Goal: Task Accomplishment & Management: Manage account settings

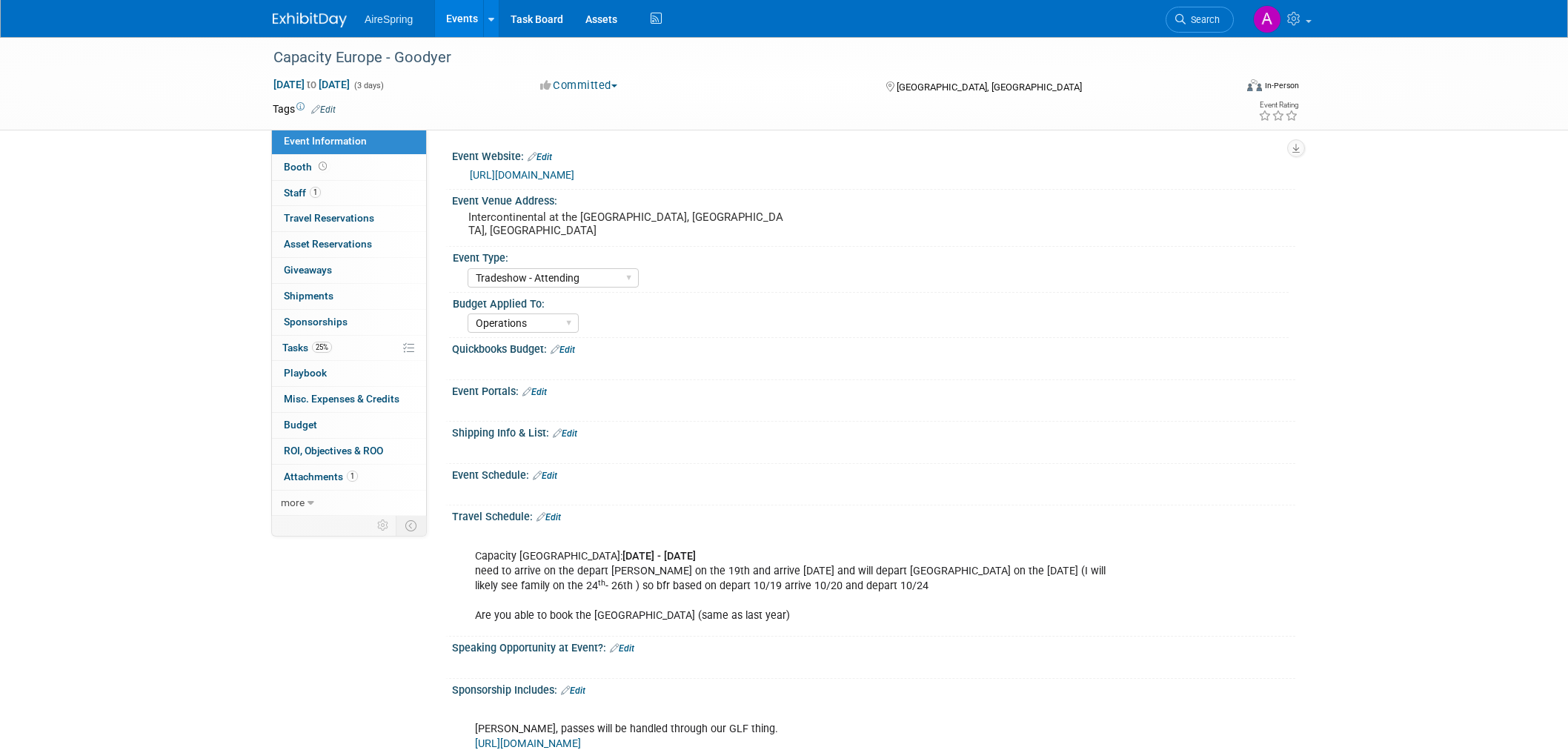
select select "Tradeshow - Attending"
select select "Operations"
drag, startPoint x: 136, startPoint y: 113, endPoint x: 124, endPoint y: 39, distance: 75.0
click at [136, 111] on div "Capacity Europe - Goodyer Oct 21, 2025 to Oct 23, 2025 (3 days) Oct 21, 2025 to…" at bounding box center [784, 83] width 1568 height 94
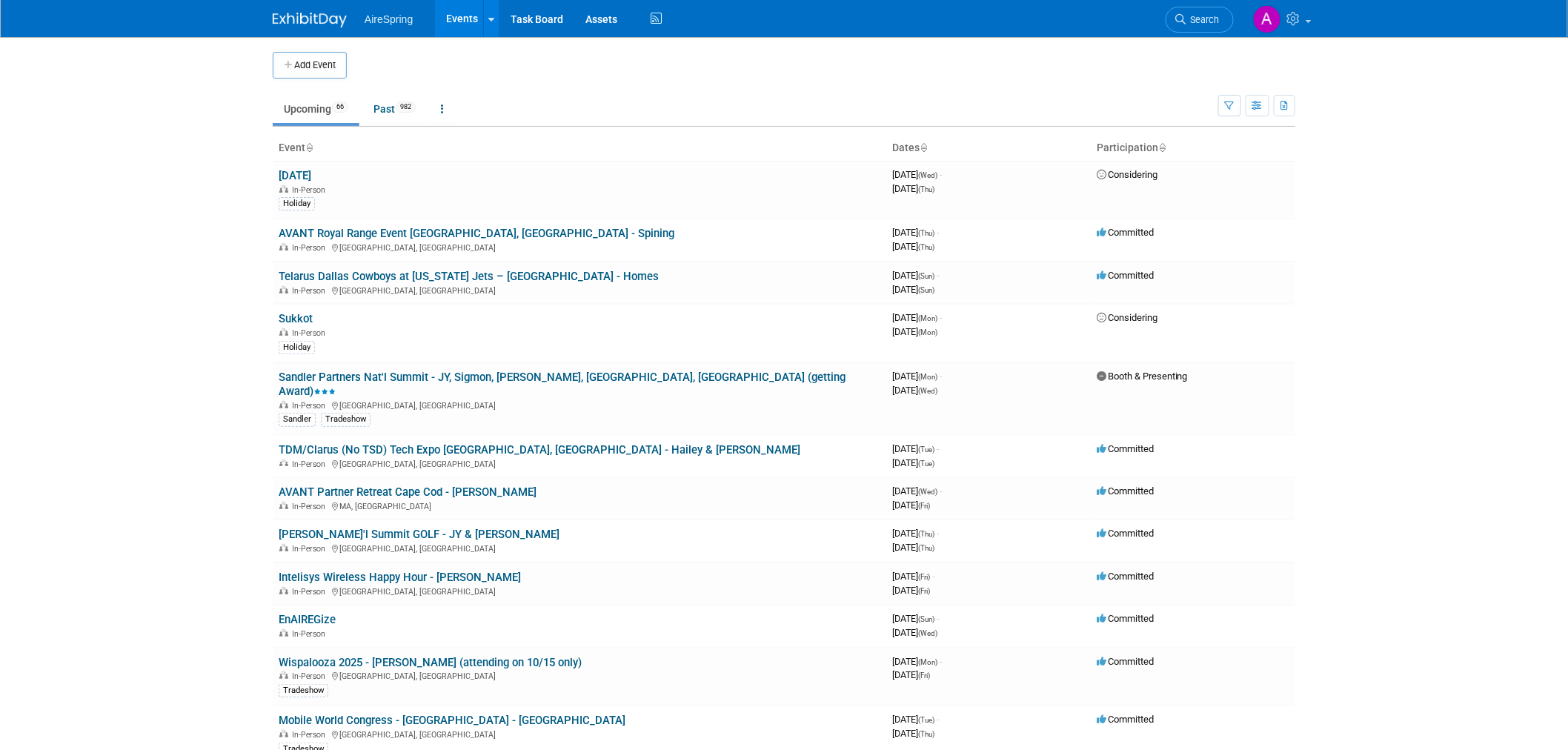
click at [146, 361] on body "AireSpring Events Add Event Bulk Upload Events Shareable Event Boards Recently …" at bounding box center [784, 375] width 1568 height 750
click at [142, 148] on body "AireSpring Events Add Event Bulk Upload Events Shareable Event Boards Recently …" at bounding box center [784, 375] width 1568 height 750
click at [165, 232] on body "AireSpring Events Add Event Bulk Upload Events Shareable Event Boards Recently …" at bounding box center [784, 375] width 1568 height 750
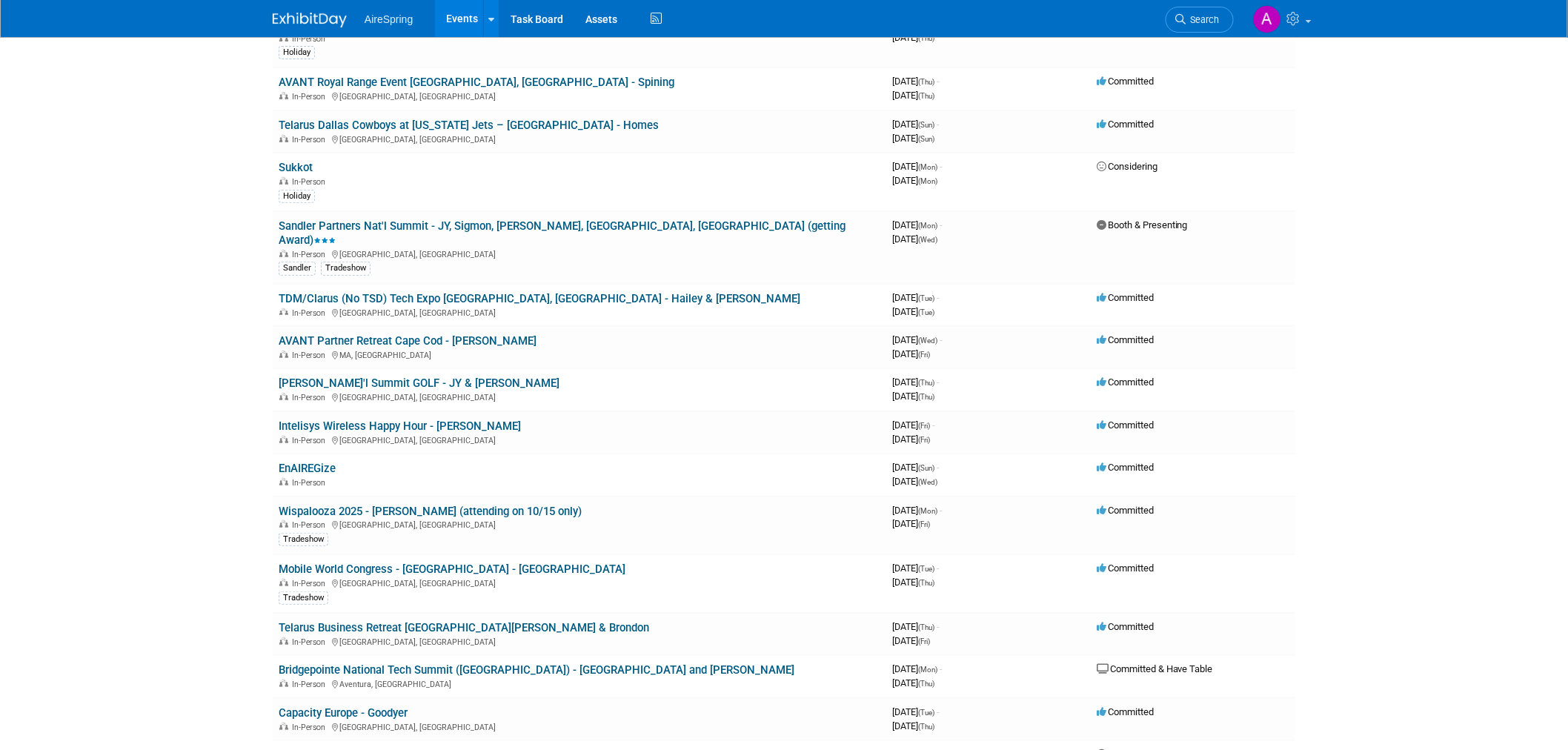
scroll to position [576, 0]
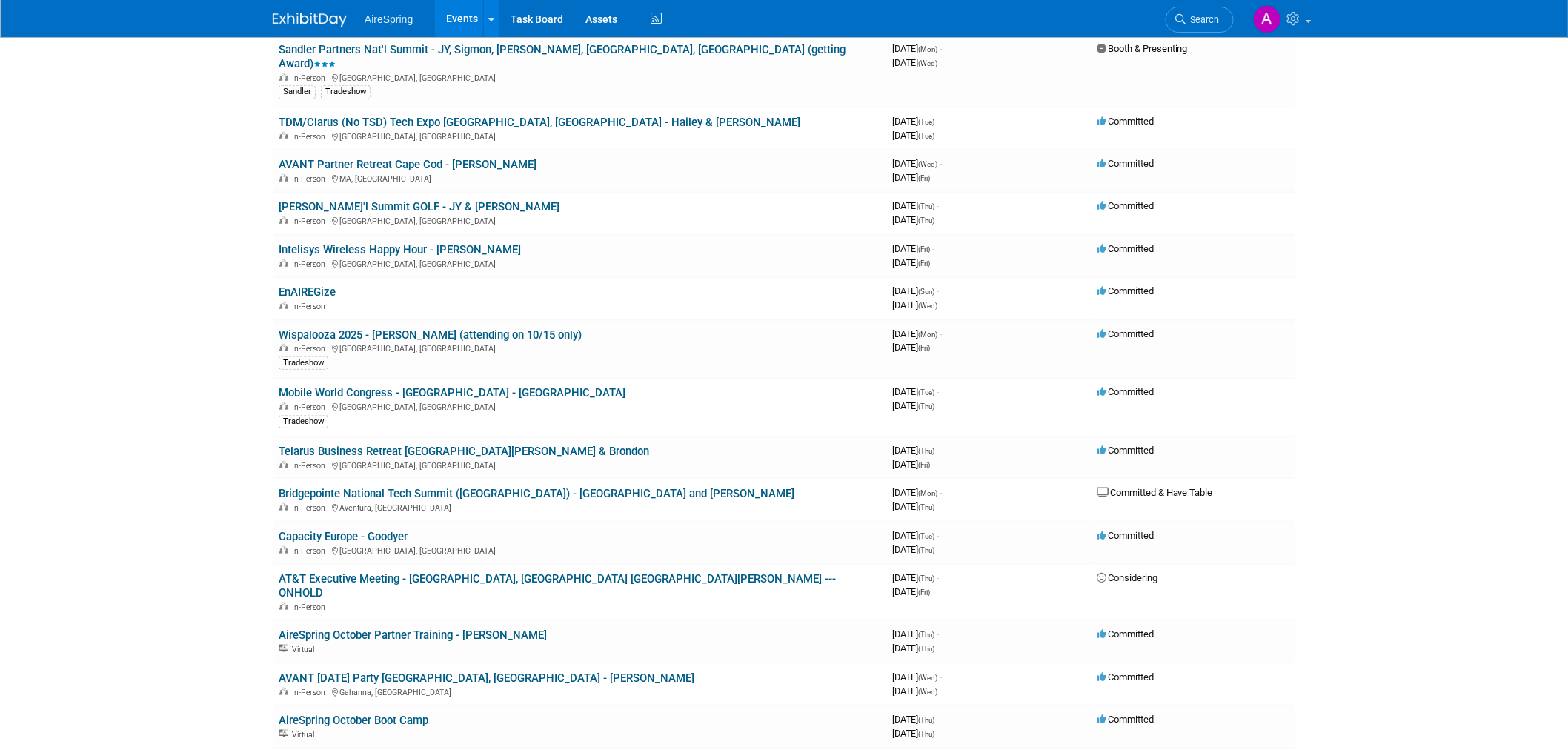
scroll to position [246, 0]
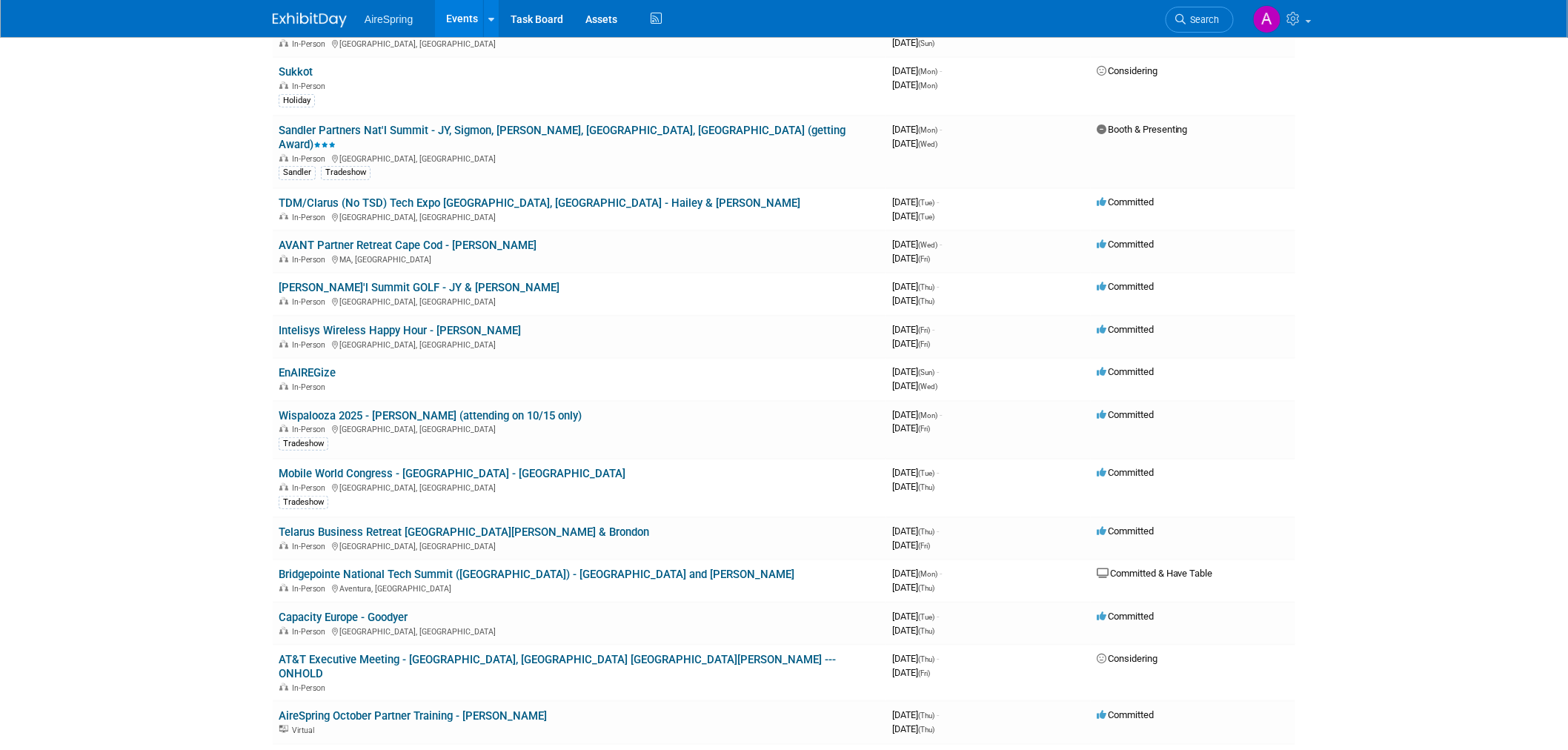
click at [174, 314] on body "AireSpring Events Add Event Bulk Upload Events Shareable Event Boards Recently …" at bounding box center [784, 129] width 1568 height 750
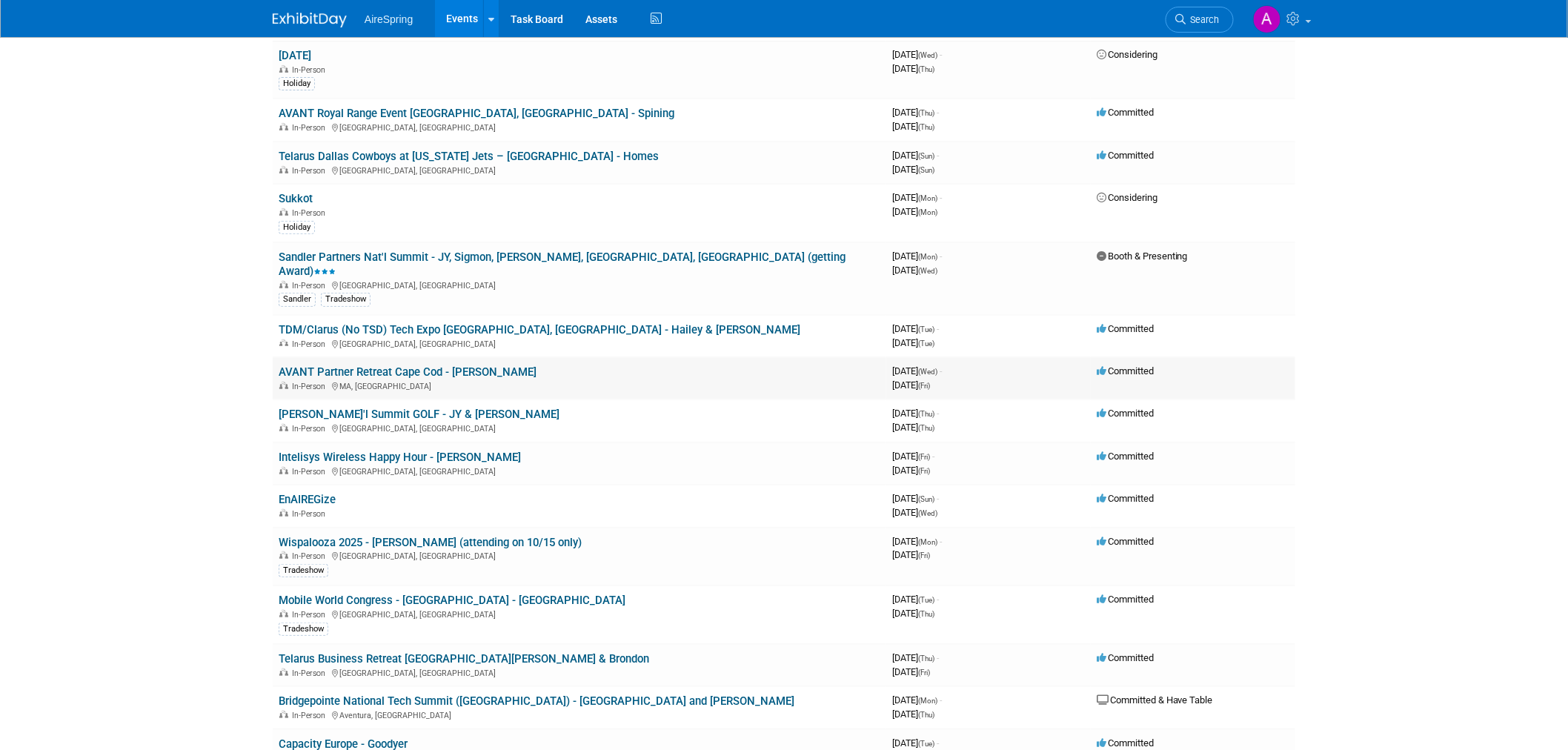
scroll to position [165, 0]
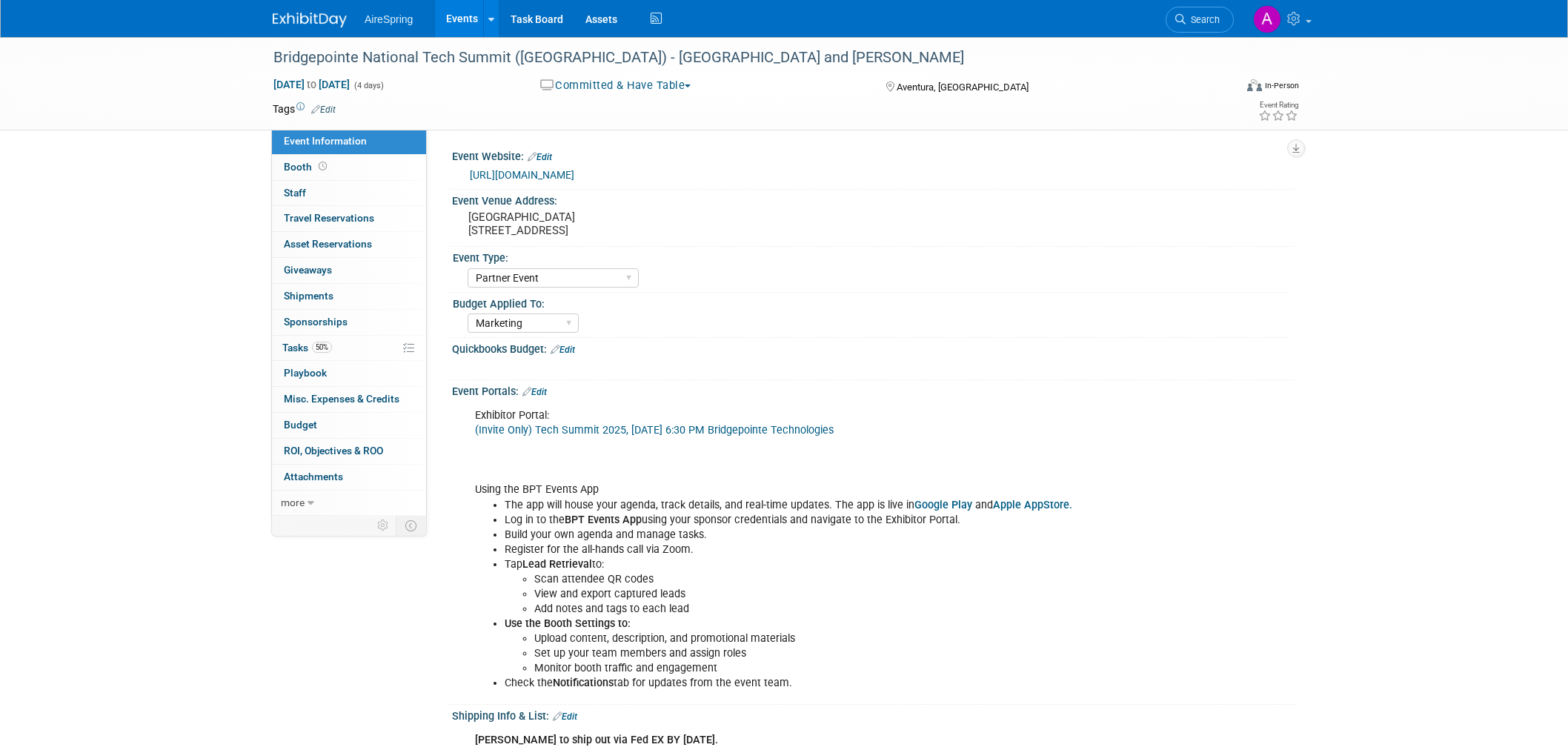
select select "Partner Event"
select select "Marketing"
click at [231, 121] on div "Bridgepointe National Tech Summit (Miami) - JY and Hailey Oct 20, 2025 to Oct 2…" at bounding box center [784, 83] width 1568 height 94
click at [302, 22] on img at bounding box center [309, 20] width 74 height 15
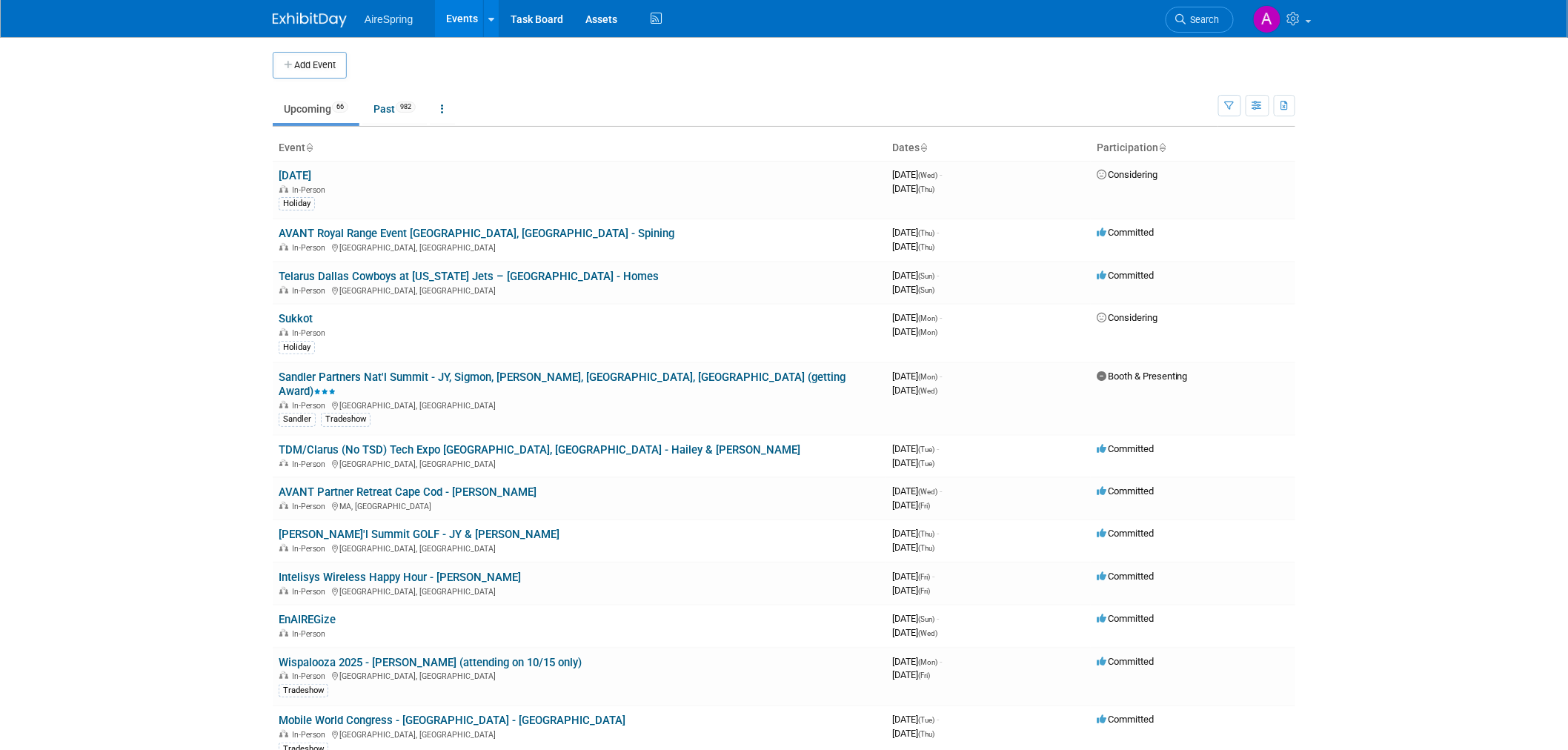
click at [182, 361] on body "AireSpring Events Add Event Bulk Upload Events Shareable Event Boards Recently …" at bounding box center [784, 375] width 1568 height 750
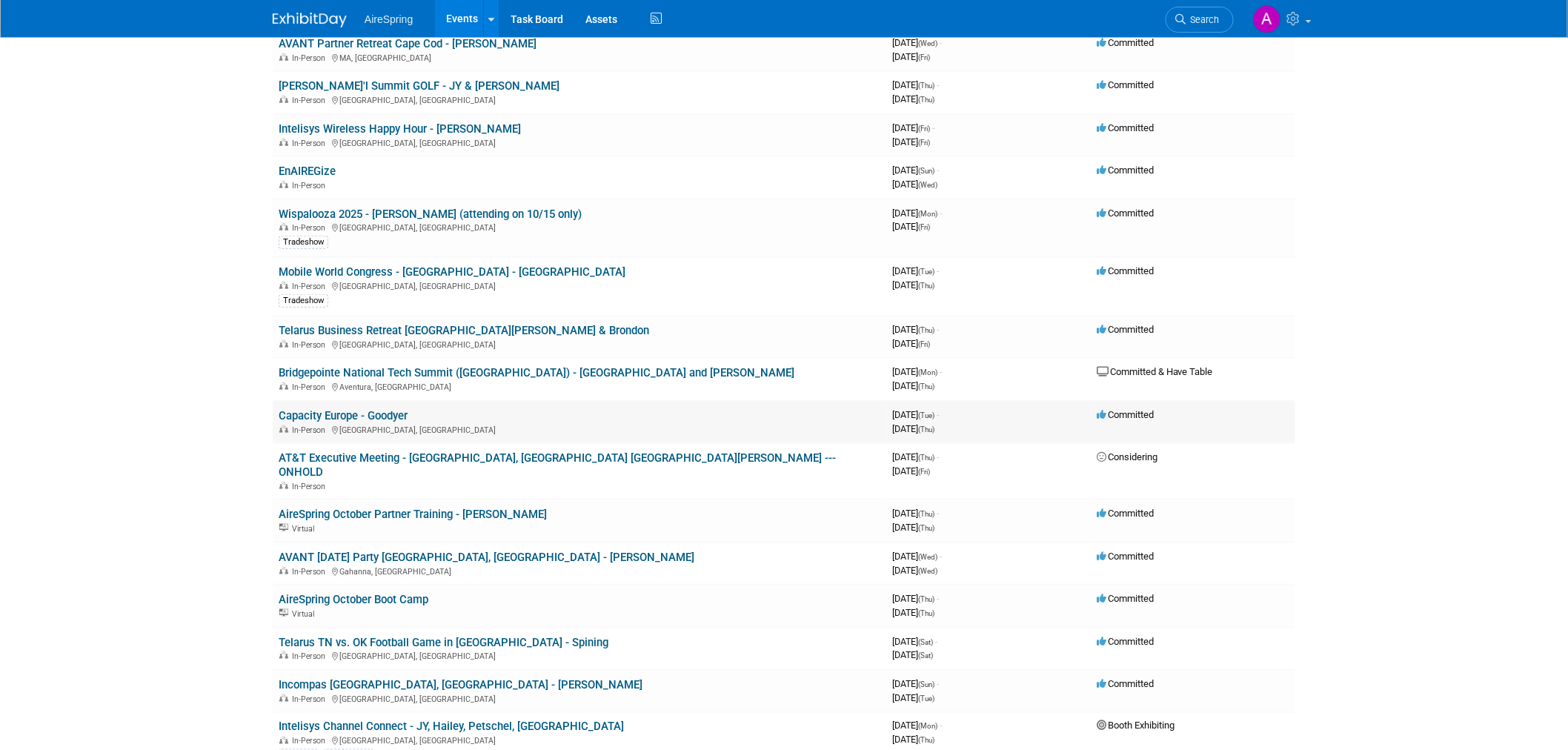
scroll to position [329, 0]
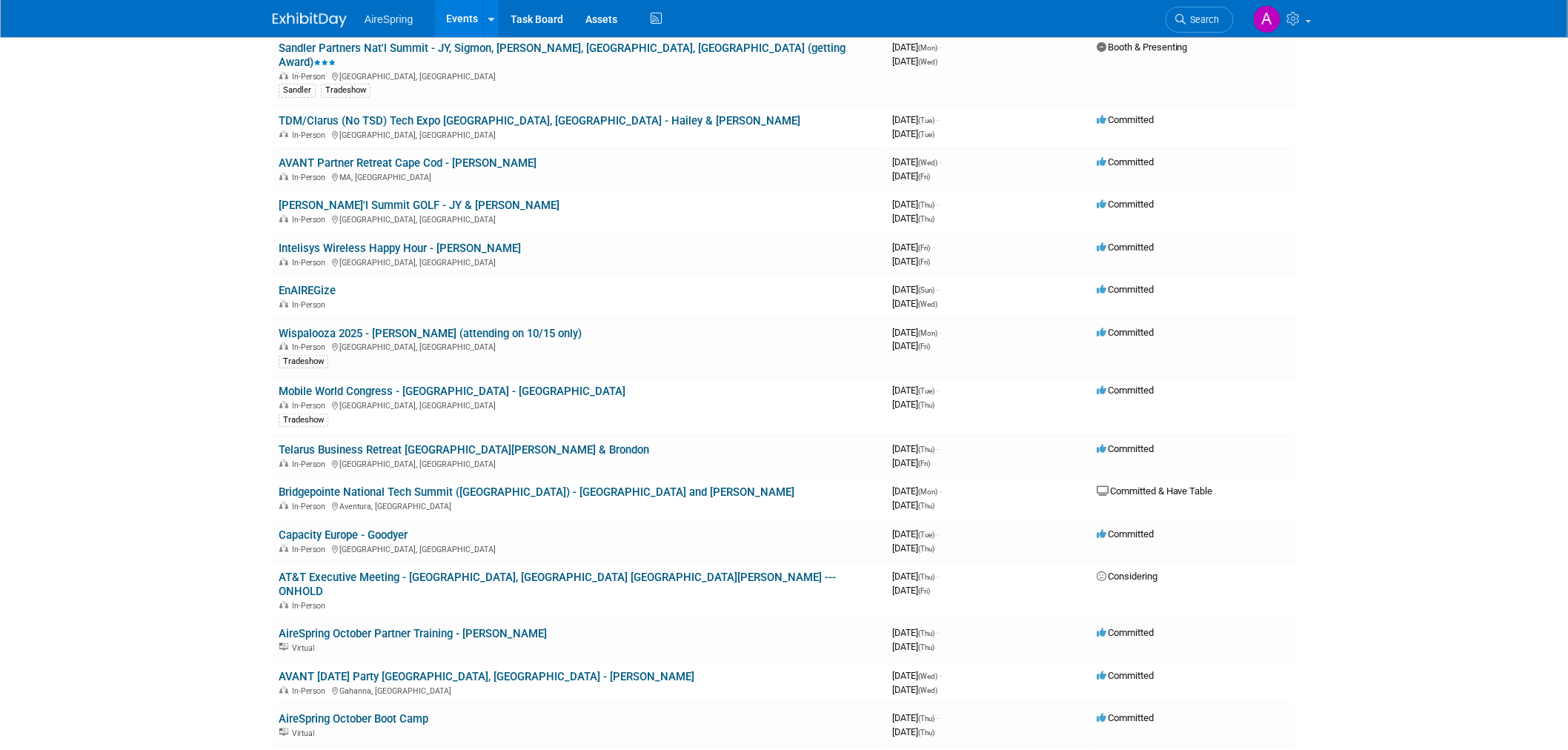
drag, startPoint x: 180, startPoint y: 144, endPoint x: 187, endPoint y: 141, distance: 7.6
click at [180, 144] on body "AireSpring Events Add Event Bulk Upload Events Shareable Event Boards Recently …" at bounding box center [784, 46] width 1568 height 750
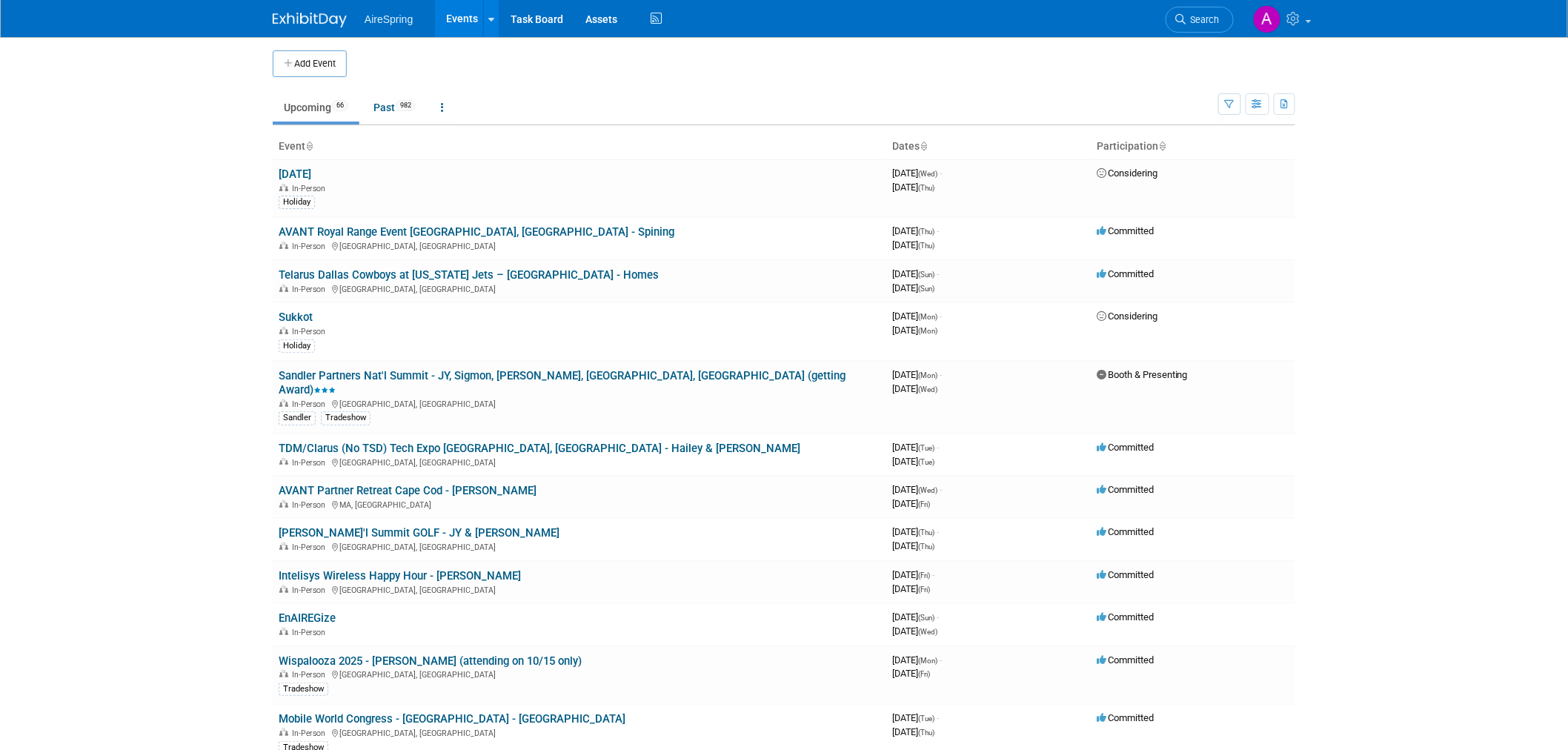
scroll to position [0, 0]
click at [144, 180] on body "AireSpring Events Add Event Bulk Upload Events Shareable Event Boards Recently …" at bounding box center [784, 375] width 1568 height 750
click at [292, 19] on img at bounding box center [309, 20] width 74 height 15
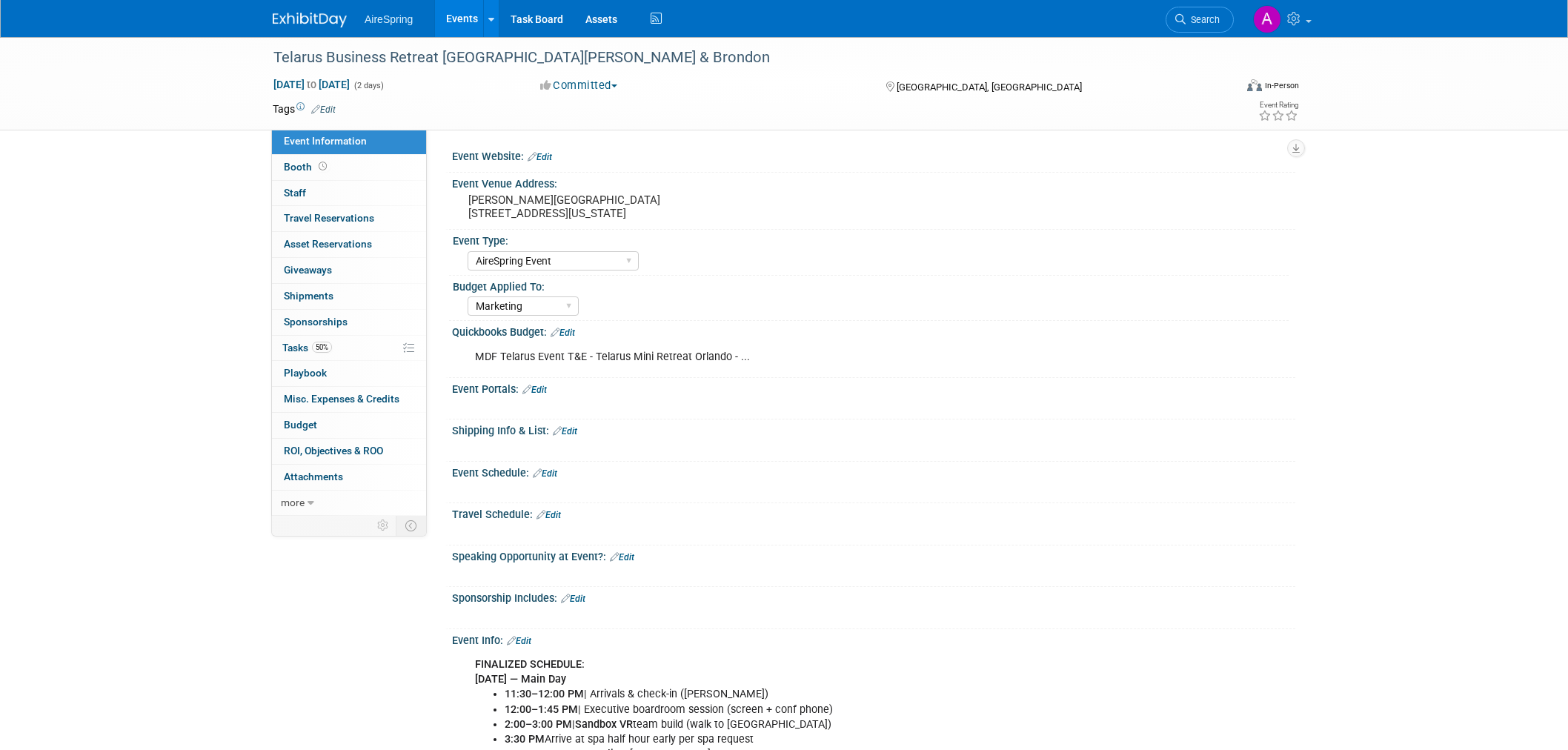
select select "AireSpring Event"
select select "Marketing"
drag, startPoint x: 466, startPoint y: 194, endPoint x: 551, endPoint y: 206, distance: 85.8
click at [551, 206] on div "[PERSON_NAME][GEOGRAPHIC_DATA] [STREET_ADDRESS][US_STATE]" at bounding box center [627, 206] width 329 height 34
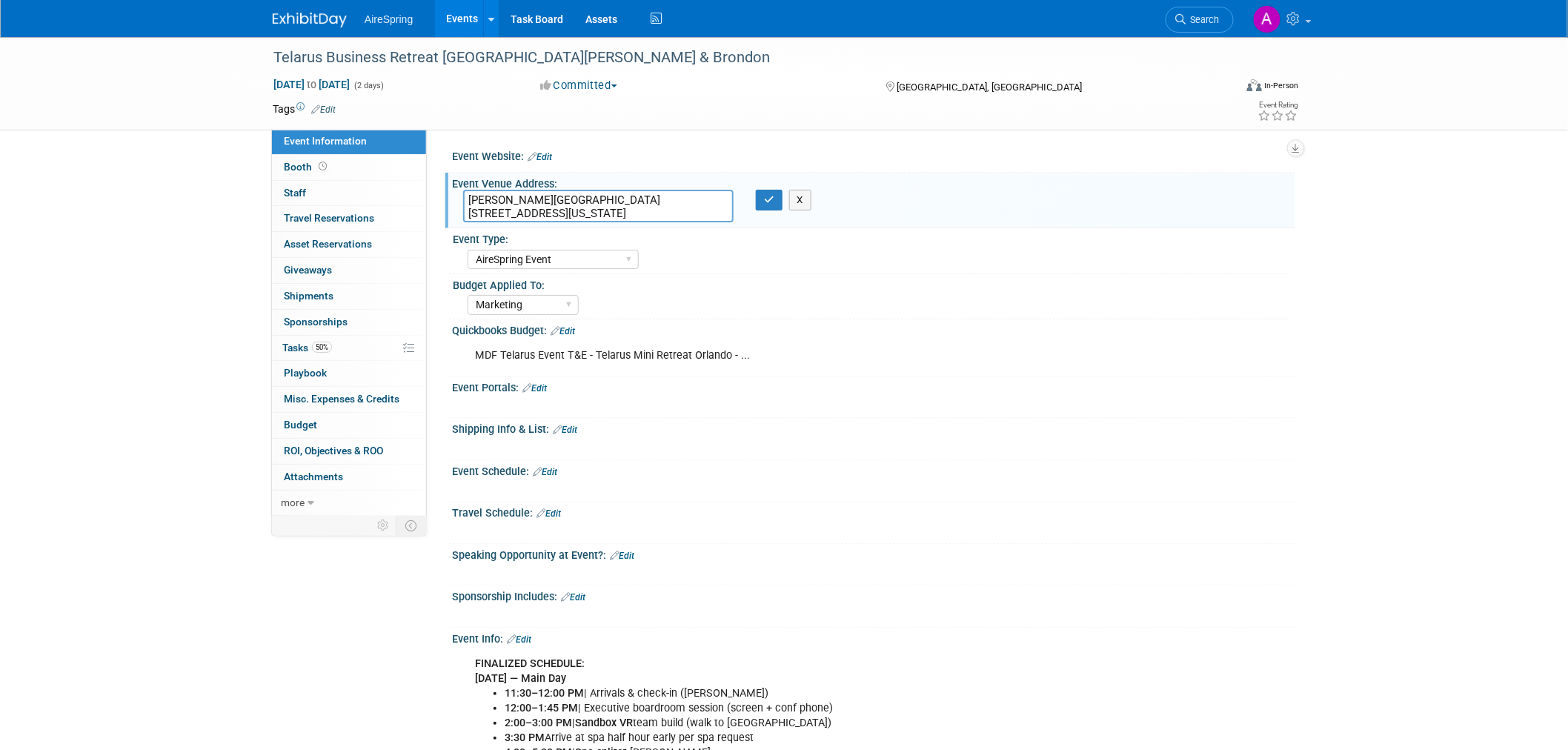
click at [149, 122] on div "Telarus Business Retreat Orlando - Hester & Brondon Oct 16, 2025 to Oct 17, 202…" at bounding box center [784, 83] width 1568 height 94
click at [146, 123] on div "Telarus Business Retreat Orlando - Hester & Brondon Oct 16, 2025 to Oct 17, 202…" at bounding box center [784, 83] width 1568 height 94
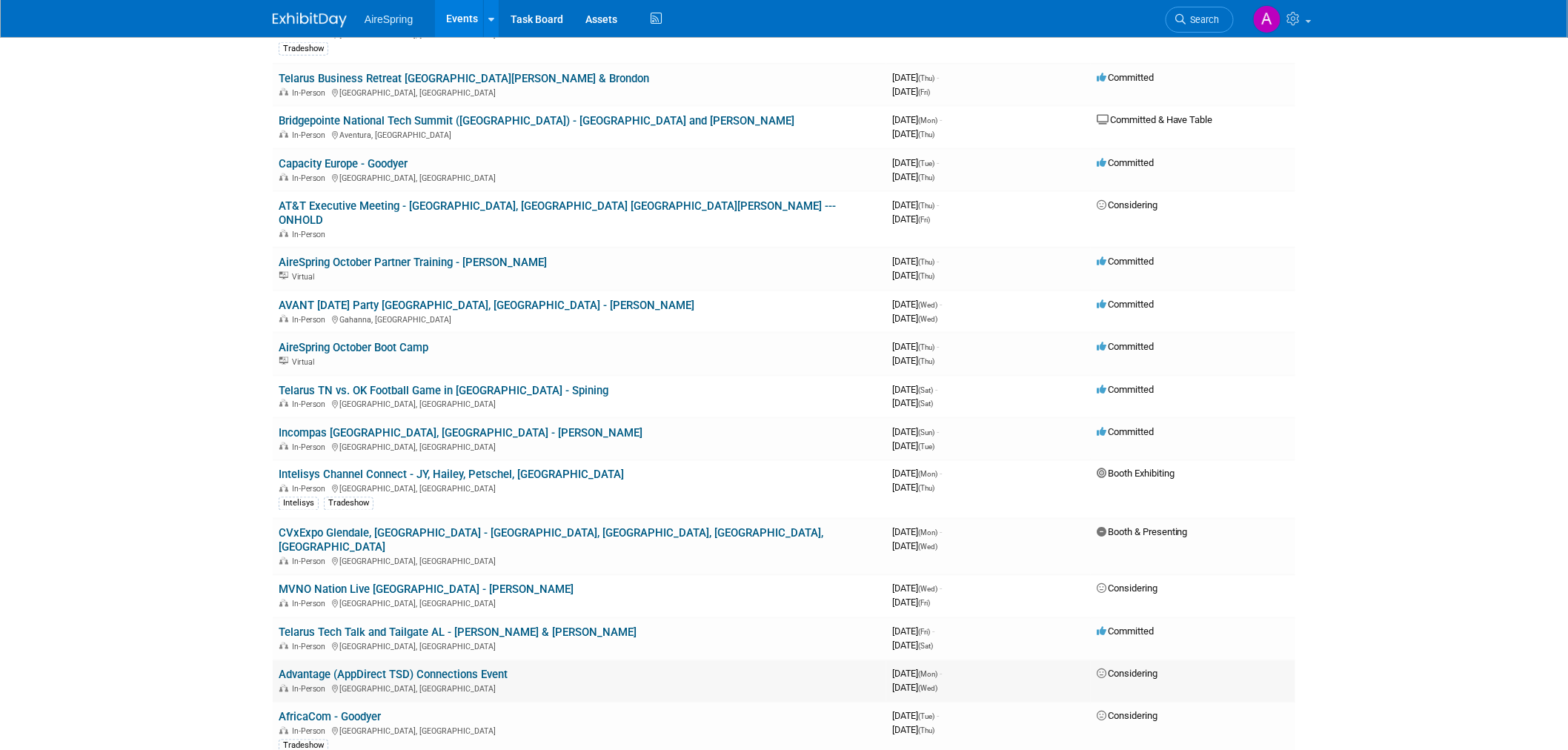
scroll to position [494, 0]
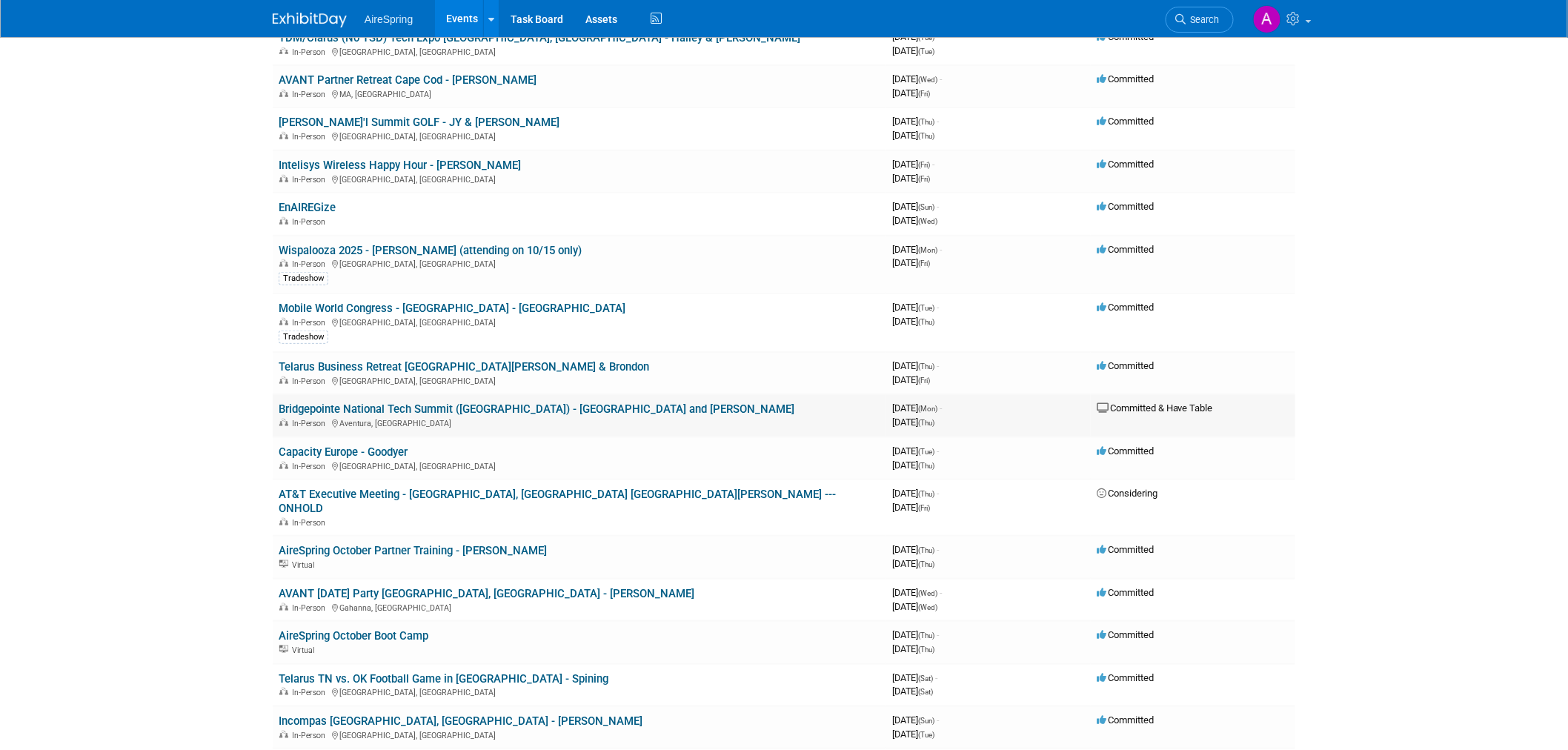
scroll to position [411, 0]
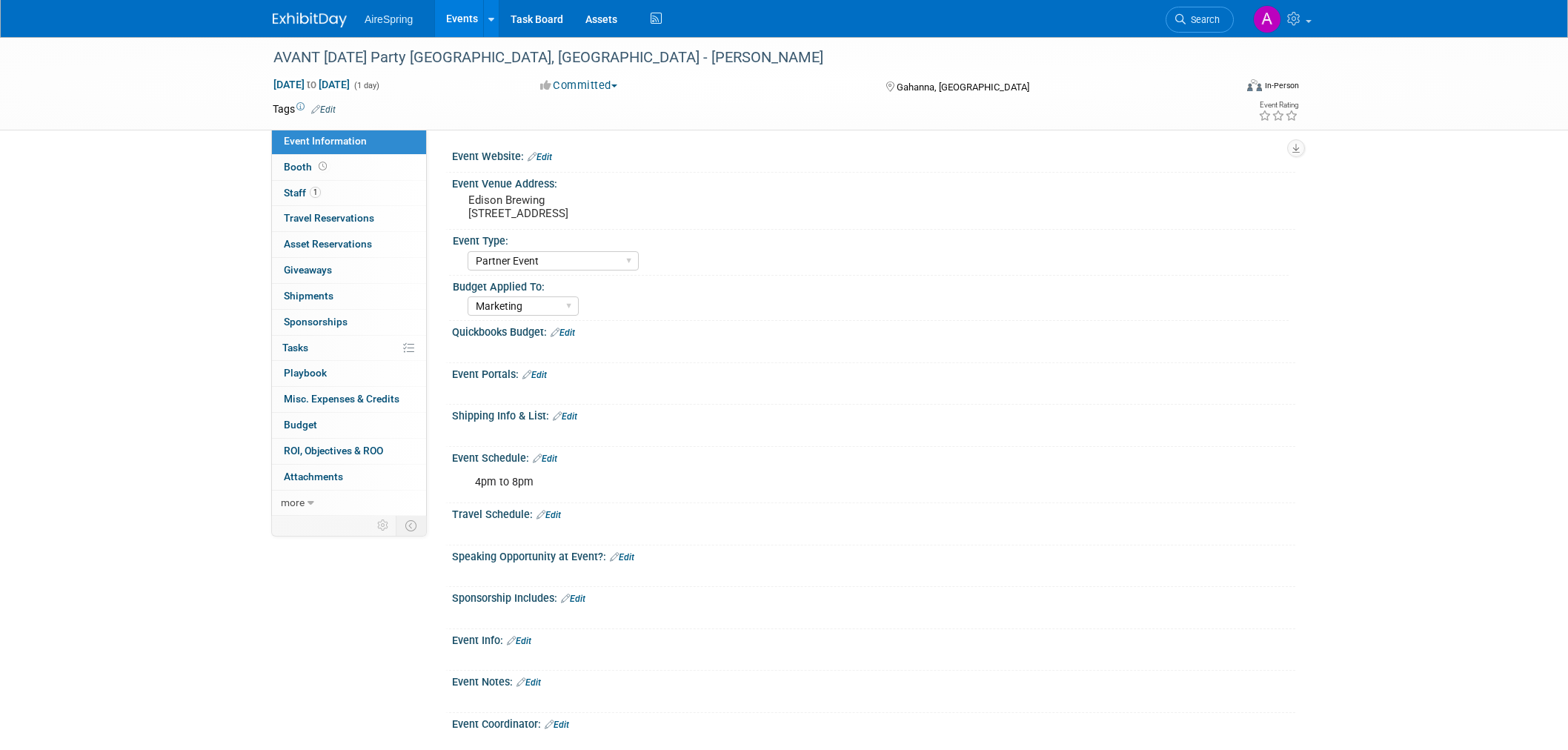
select select "Partner Event"
select select "Marketing"
click at [550, 210] on pre "Edison Brewing [STREET_ADDRESS]" at bounding box center [628, 206] width 319 height 27
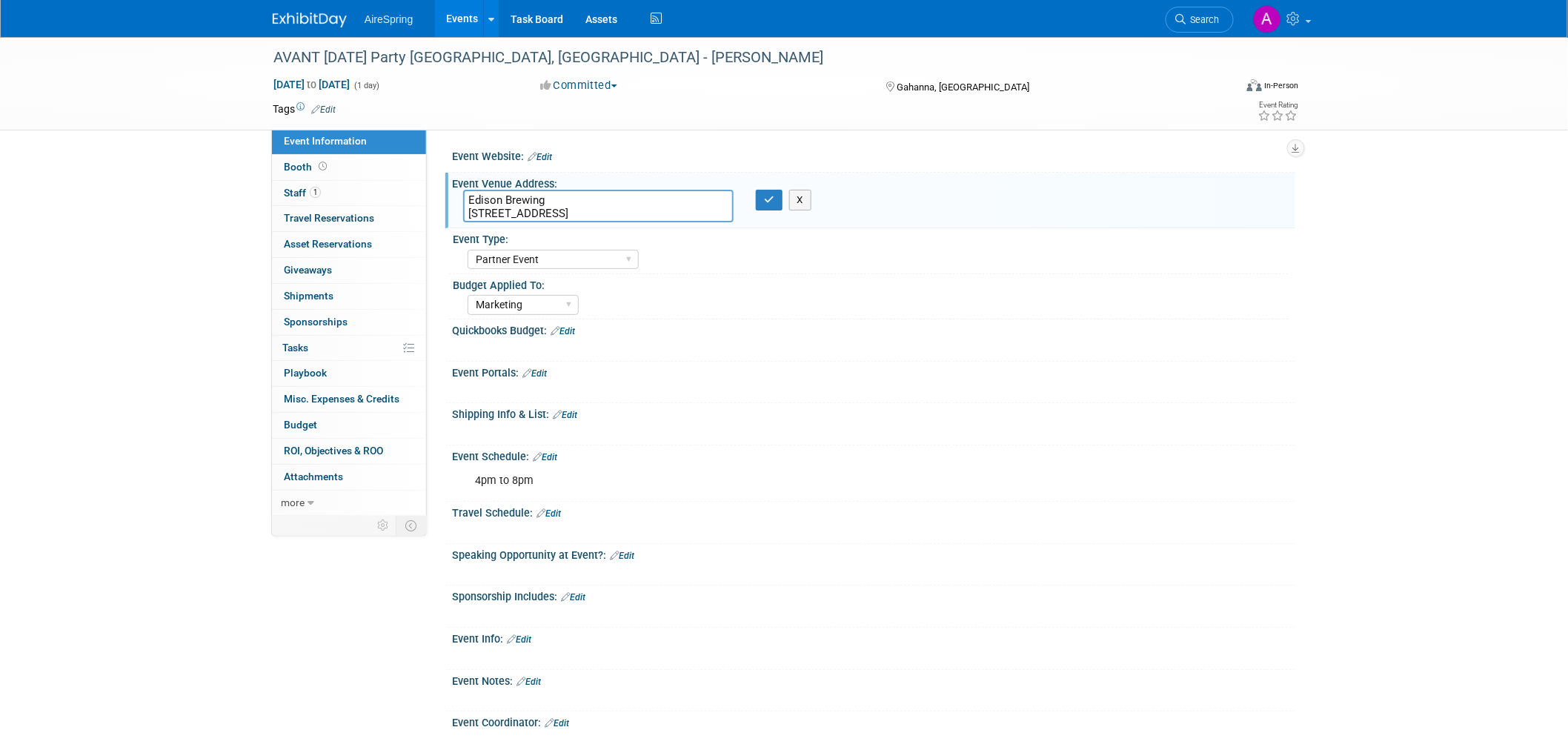
drag, startPoint x: 671, startPoint y: 213, endPoint x: 468, endPoint y: 194, distance: 203.9
click at [468, 194] on textarea "Edison Brewing [STREET_ADDRESS]" at bounding box center [598, 206] width 270 height 32
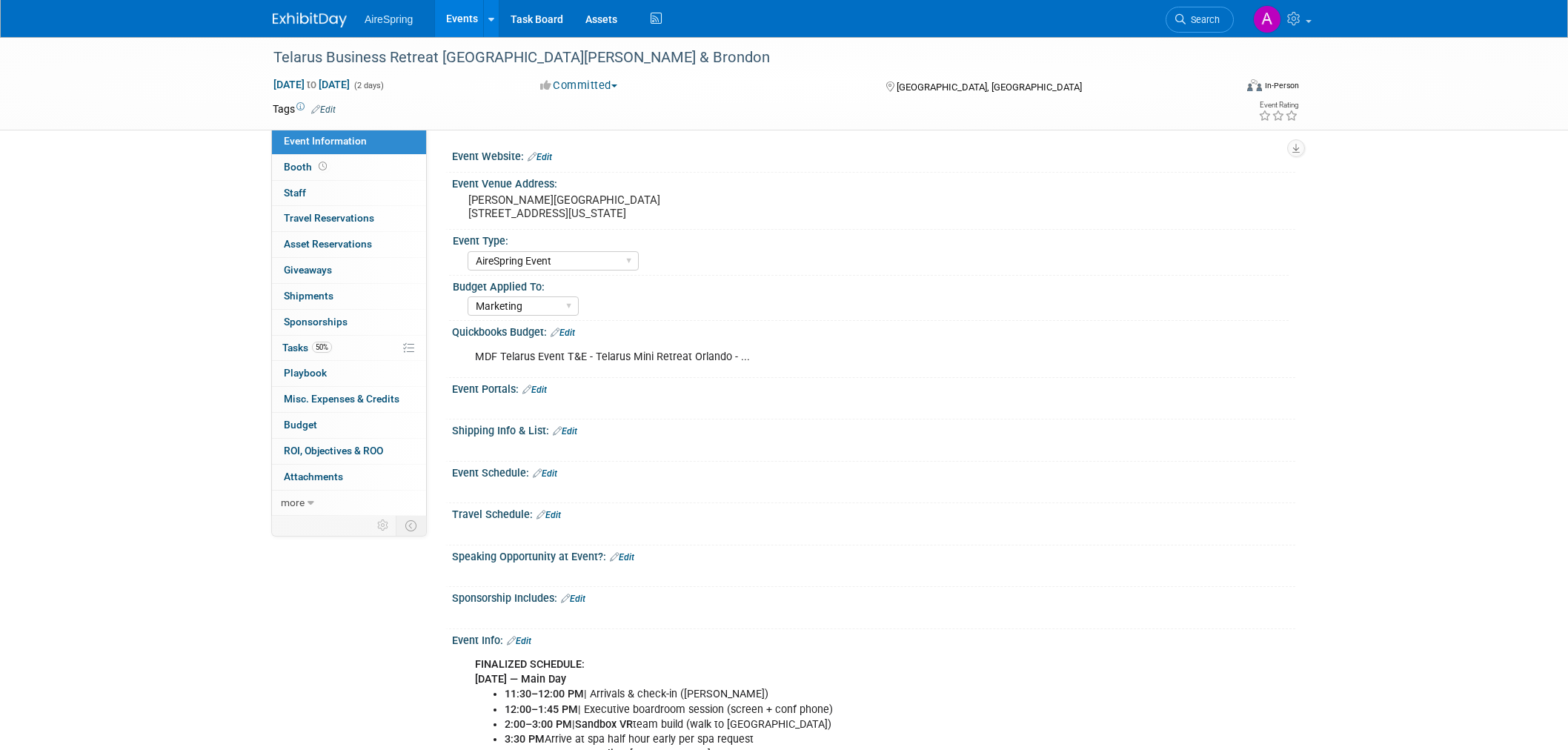
select select "AireSpring Event"
select select "Marketing"
click at [494, 209] on pre "[PERSON_NAME][GEOGRAPHIC_DATA] [STREET_ADDRESS][US_STATE]" at bounding box center [628, 206] width 319 height 27
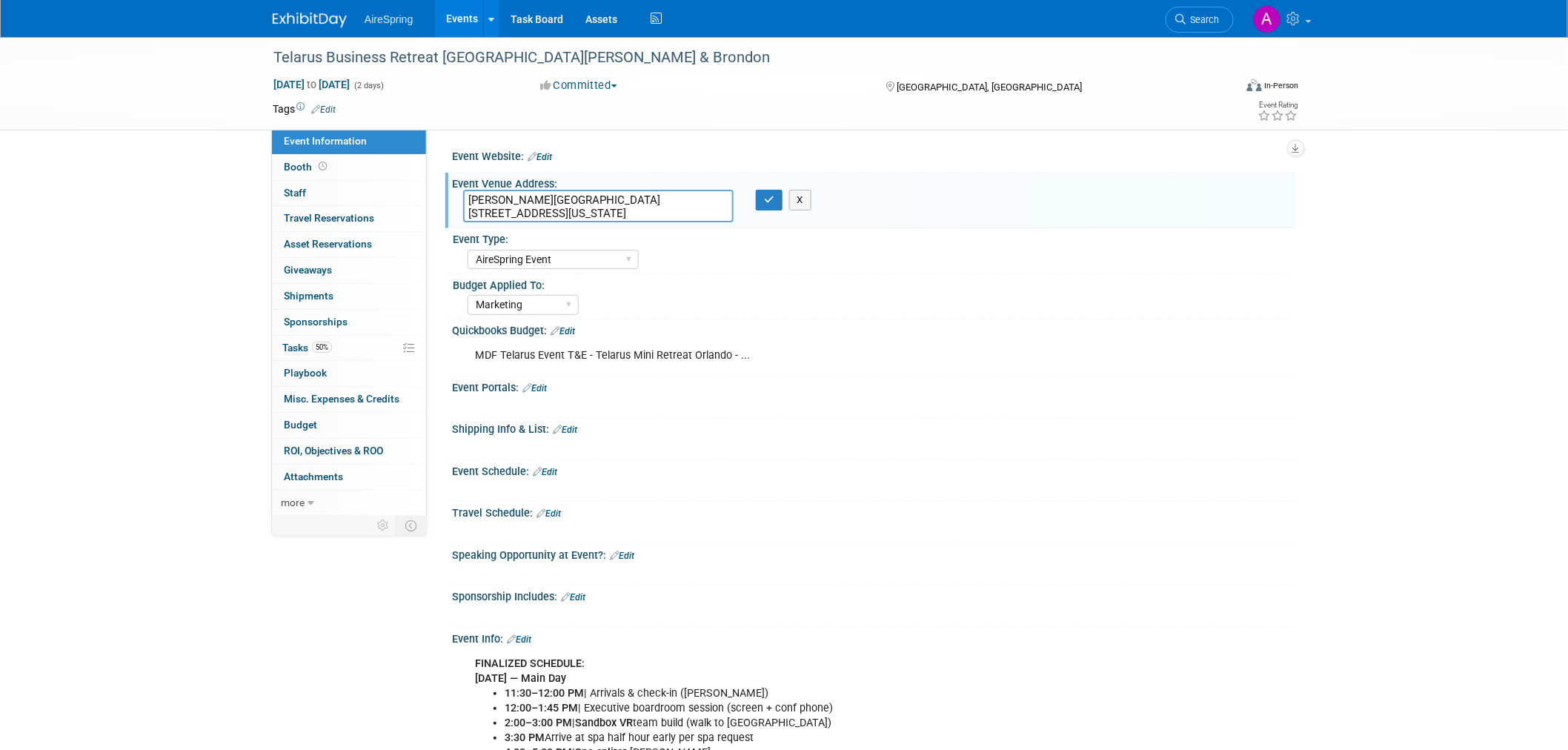
drag, startPoint x: 707, startPoint y: 210, endPoint x: 456, endPoint y: 189, distance: 251.9
click at [456, 190] on div "[PERSON_NAME][GEOGRAPHIC_DATA] [STREET_ADDRESS][US_STATE]" at bounding box center [598, 206] width 293 height 32
